Goal: Information Seeking & Learning: Check status

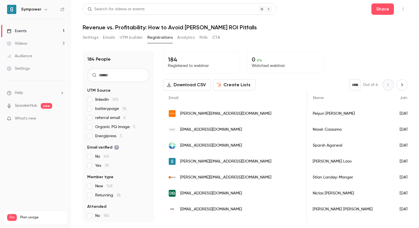
scroll to position [0, 275]
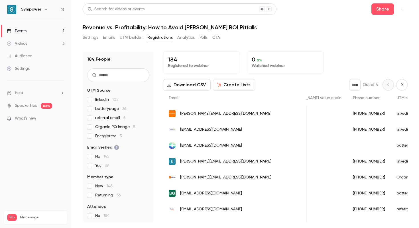
click at [314, 28] on h1 "Revenue vs. Profitability: How to Avoid [PERSON_NAME] ROI Pitfalls" at bounding box center [245, 27] width 325 height 7
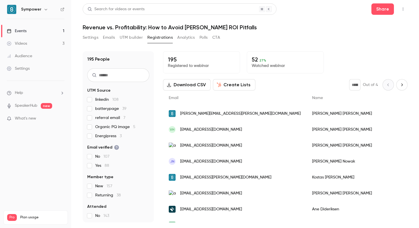
click at [186, 37] on button "Analytics" at bounding box center [186, 37] width 18 height 9
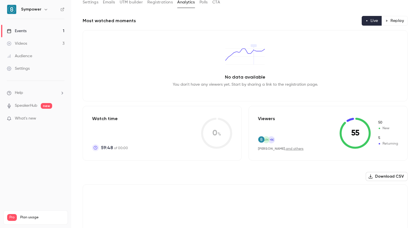
scroll to position [36, 0]
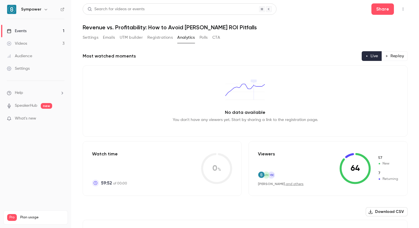
click at [342, 91] on div "No data available You don't have any viewers yet. Start by sharing a link to th…" at bounding box center [245, 100] width 325 height 71
click at [331, 56] on div "Most watched moments Live Replay" at bounding box center [245, 56] width 325 height 10
click at [157, 40] on button "Registrations" at bounding box center [159, 37] width 25 height 9
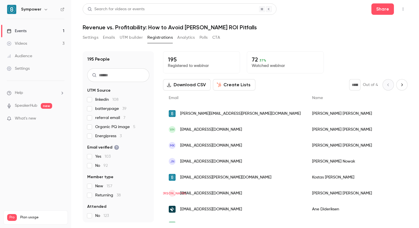
click at [189, 39] on button "Analytics" at bounding box center [186, 37] width 18 height 9
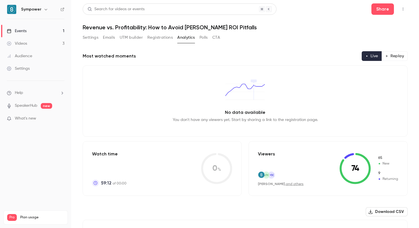
click at [318, 18] on header "Search for videos or events Share Revenue vs. Profitability: How to Avoid [PERS…" at bounding box center [245, 16] width 325 height 27
click at [275, 35] on div "Settings Emails UTM builder Registrations Analytics Polls CTA" at bounding box center [245, 38] width 325 height 11
click at [154, 38] on button "Registrations" at bounding box center [159, 37] width 25 height 9
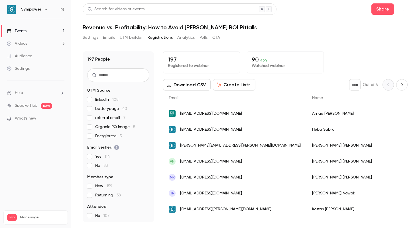
click at [188, 37] on button "Analytics" at bounding box center [186, 37] width 18 height 9
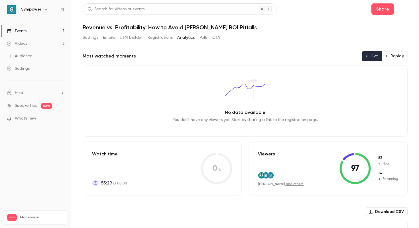
click at [335, 79] on div "No data available You don't have any viewers yet. Start by sharing a link to th…" at bounding box center [245, 100] width 325 height 71
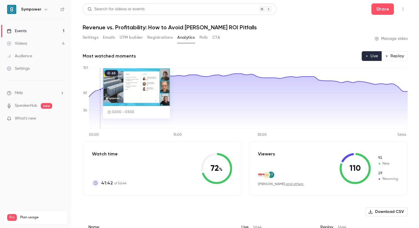
click at [46, 118] on p "What's new" at bounding box center [31, 119] width 48 height 6
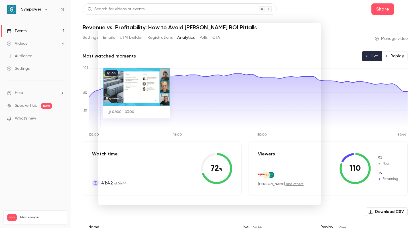
click at [38, 104] on div at bounding box center [209, 114] width 419 height 228
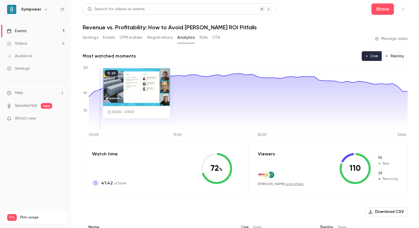
click at [37, 105] on link "SpeakerHub" at bounding box center [26, 106] width 22 height 6
click at [29, 117] on span "What's new" at bounding box center [25, 119] width 21 height 6
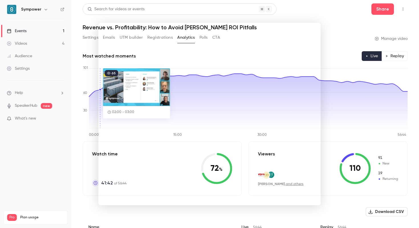
click at [347, 16] on div at bounding box center [209, 114] width 419 height 228
